Goal: Transaction & Acquisition: Book appointment/travel/reservation

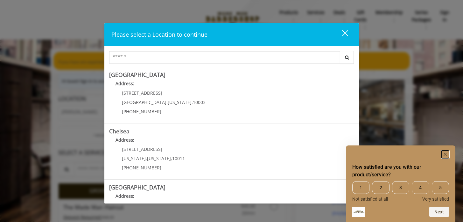
click at [445, 154] on icon "Hide survey" at bounding box center [445, 154] width 3 height 3
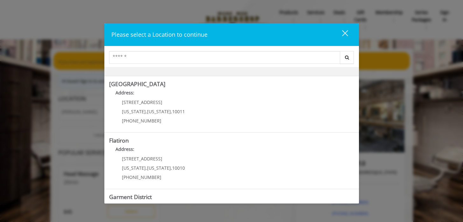
scroll to position [148, 0]
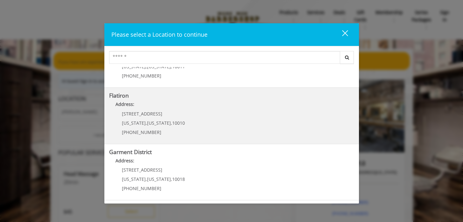
click at [175, 116] on div "10 E 23rd St New York , New York , 10010 (917) 475-1765" at bounding box center [148, 125] width 79 height 28
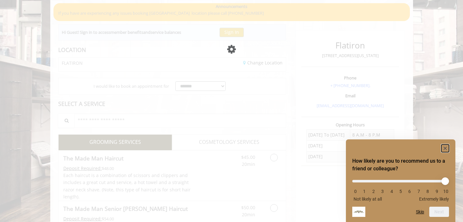
click at [446, 148] on icon "Hide survey" at bounding box center [445, 148] width 3 height 3
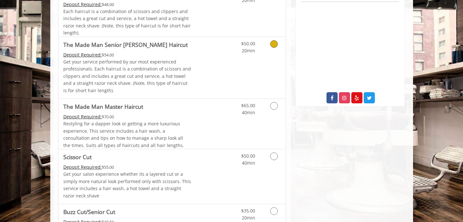
scroll to position [241, 0]
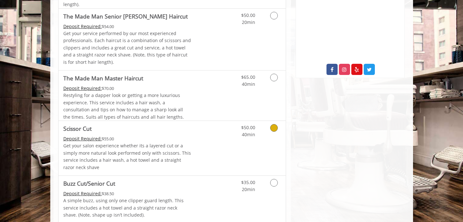
click at [220, 138] on link "Discounted Price" at bounding box center [210, 148] width 38 height 54
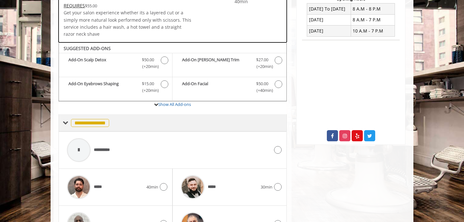
scroll to position [64, 0]
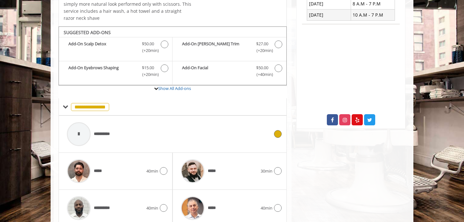
click at [134, 131] on div "**********" at bounding box center [168, 134] width 209 height 30
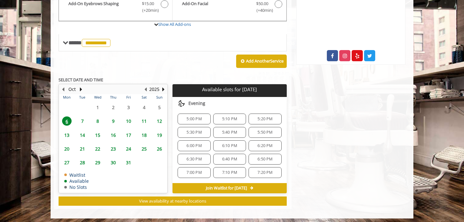
scroll to position [257, 0]
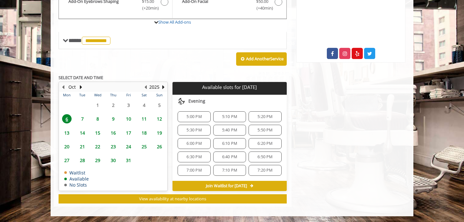
click at [201, 121] on div "5:00 PM" at bounding box center [194, 116] width 33 height 11
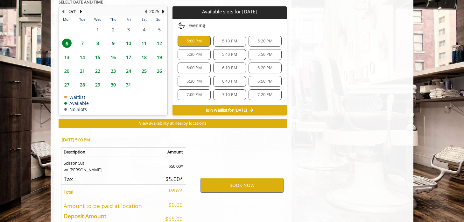
scroll to position [372, 0]
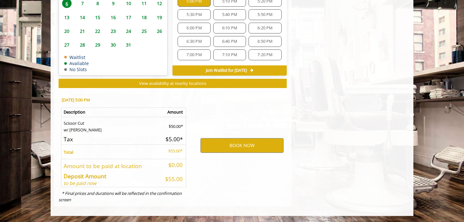
click at [247, 68] on span "Join Waitlist for [DATE]" at bounding box center [226, 70] width 41 height 5
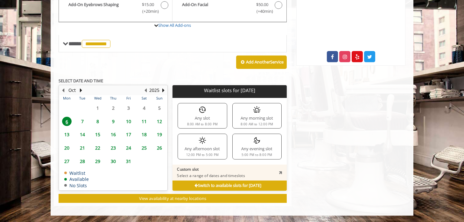
scroll to position [253, 0]
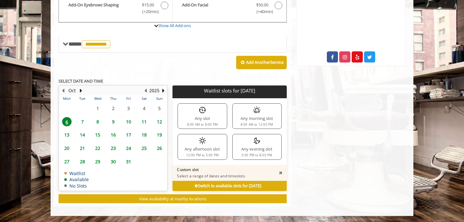
click at [260, 146] on div "Any evening slot 5:00 PM to 8:00 PM" at bounding box center [257, 146] width 49 height 25
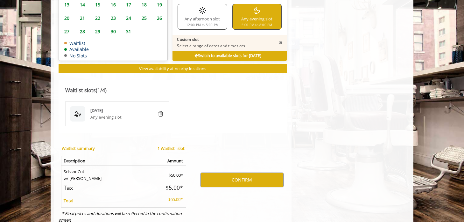
scroll to position [404, 0]
